Goal: Information Seeking & Learning: Check status

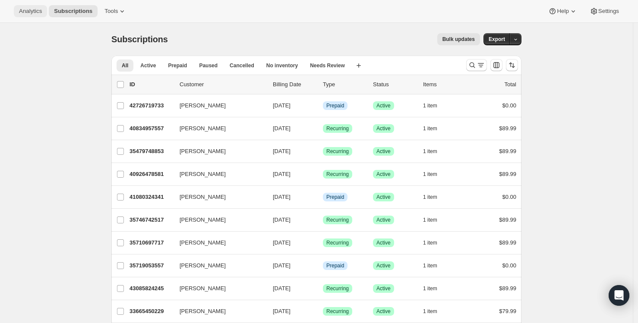
click at [28, 12] on span "Analytics" at bounding box center [30, 11] width 23 height 7
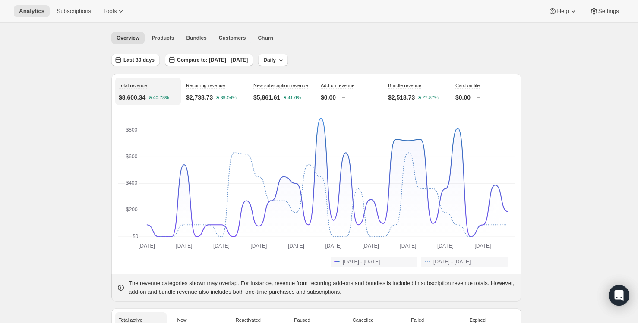
scroll to position [28, 0]
click at [236, 39] on span "Customers" at bounding box center [232, 37] width 27 height 7
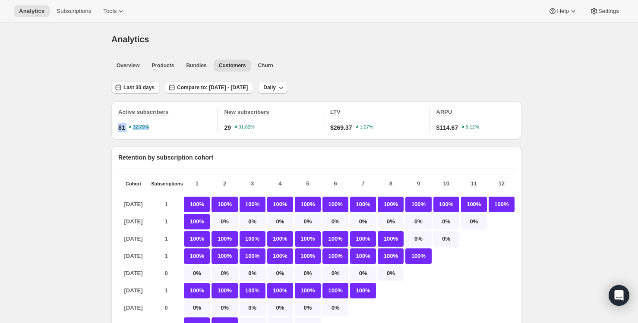
drag, startPoint x: 122, startPoint y: 127, endPoint x: 180, endPoint y: 122, distance: 58.0
click at [180, 122] on div "Active subscribers 81 32.79%" at bounding box center [167, 120] width 99 height 24
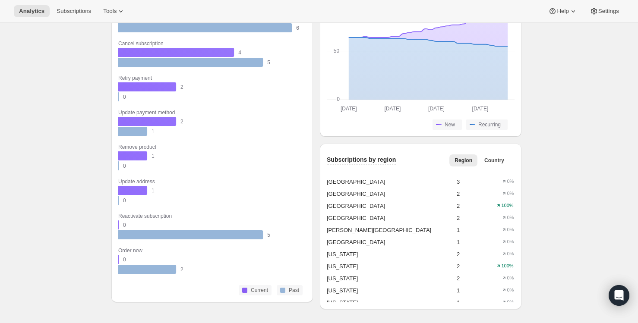
scroll to position [70, 0]
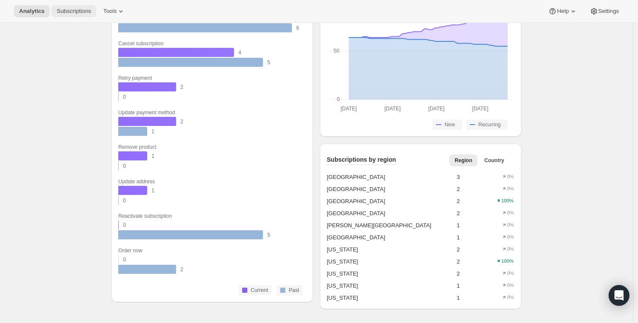
click at [78, 11] on span "Subscriptions" at bounding box center [74, 11] width 35 height 7
